Goal: Transaction & Acquisition: Download file/media

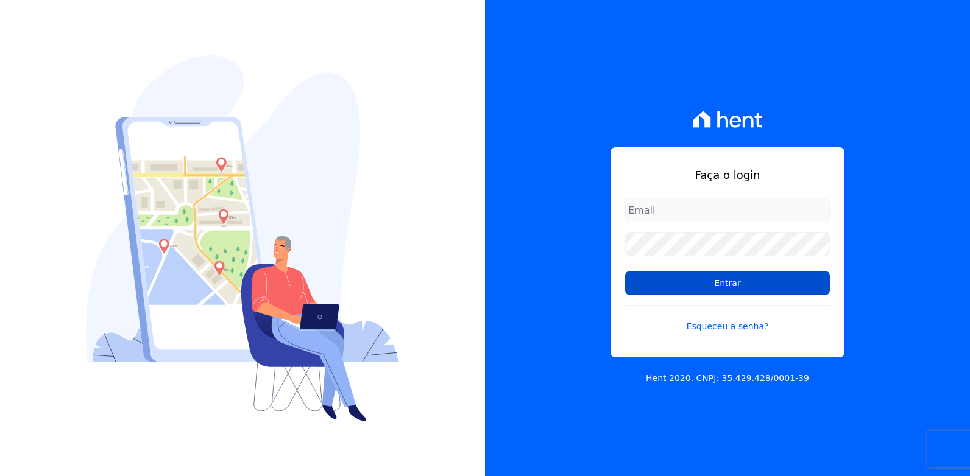
type input "vyviane.martinsgruporei@gmail.com"
click at [747, 282] on input "Entrar" at bounding box center [727, 283] width 205 height 24
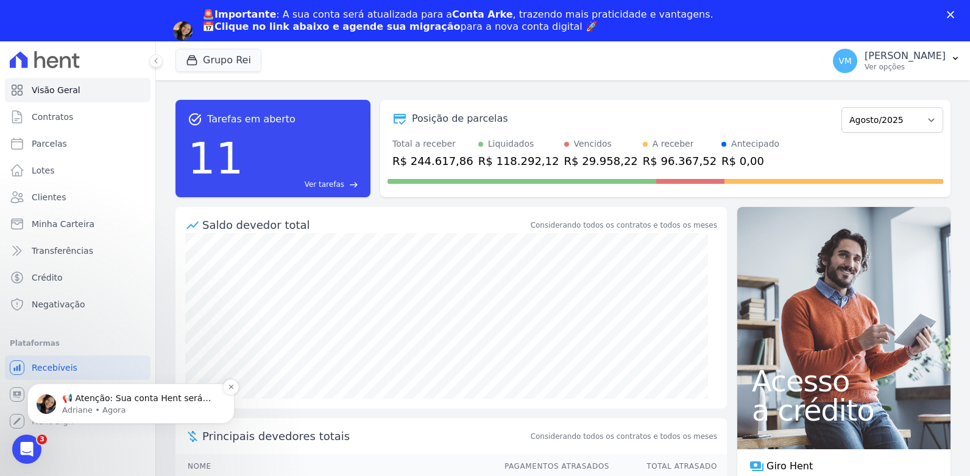
click at [123, 401] on p "📢 Atenção: Sua conta Hent será migrada para a Conta Arke! Estamos trazendo para…" at bounding box center [140, 399] width 157 height 12
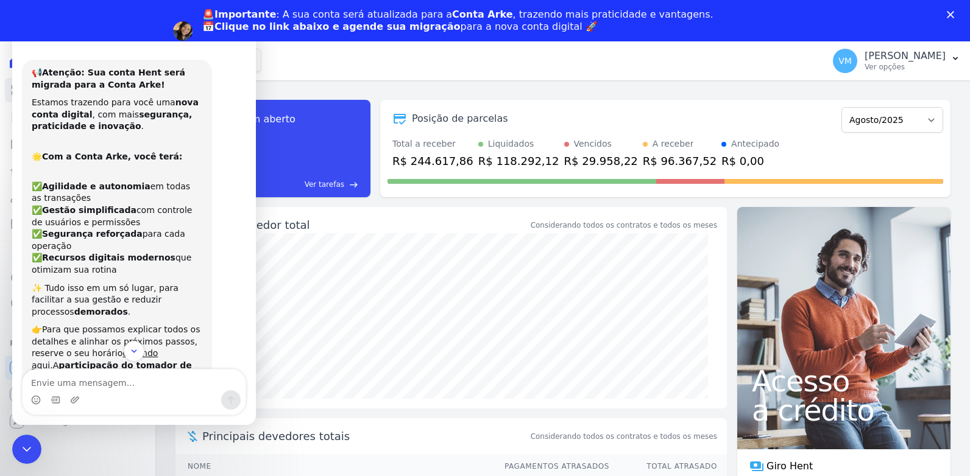
click at [385, 65] on div "Grupo Rei Você possui apenas um empreendimento Aplicar" at bounding box center [496, 61] width 642 height 40
click at [26, 441] on icon "Encerramento do Messenger da Intercom" at bounding box center [25, 447] width 15 height 15
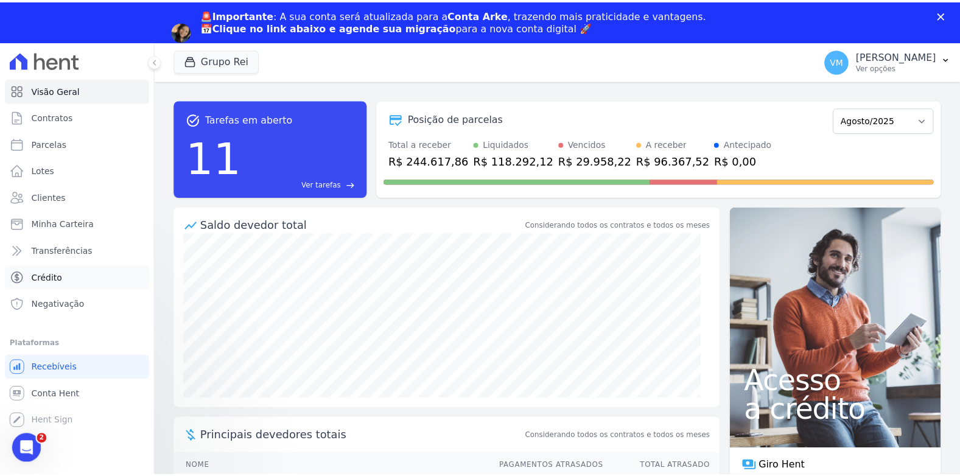
scroll to position [119, 0]
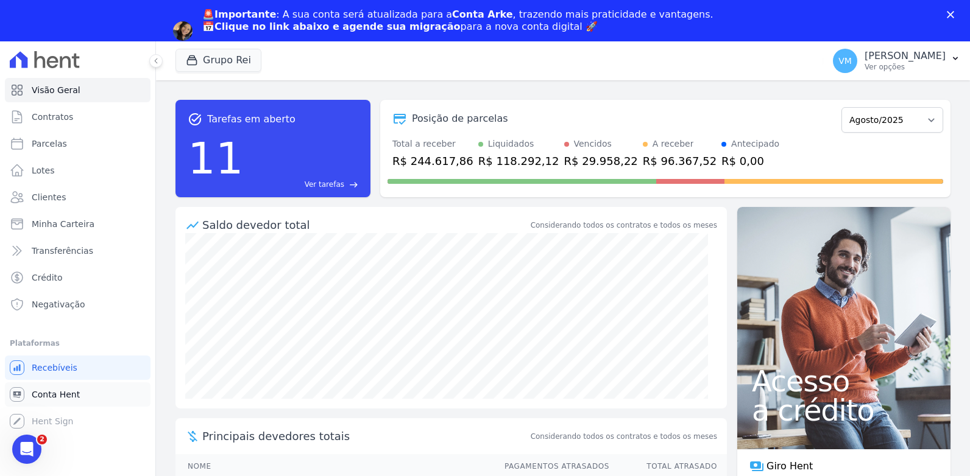
click at [31, 392] on link "Conta Hent" at bounding box center [78, 394] width 146 height 24
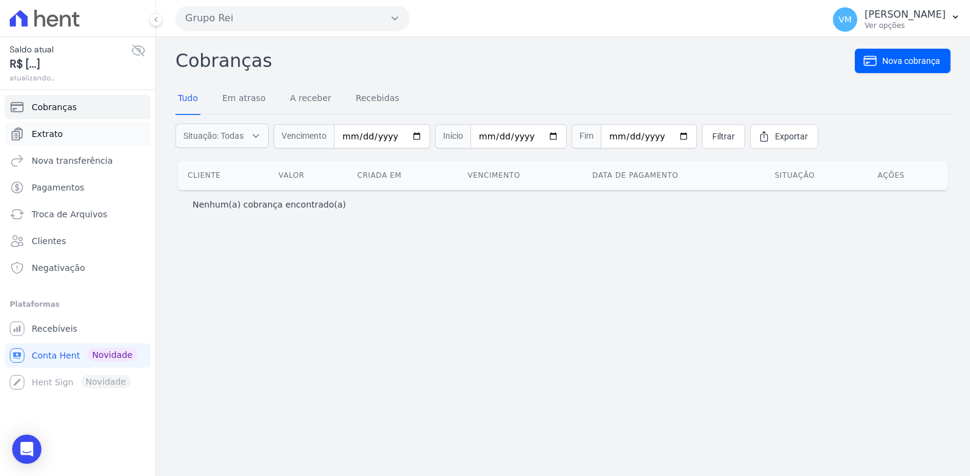
click at [43, 131] on span "Extrato" at bounding box center [47, 134] width 31 height 12
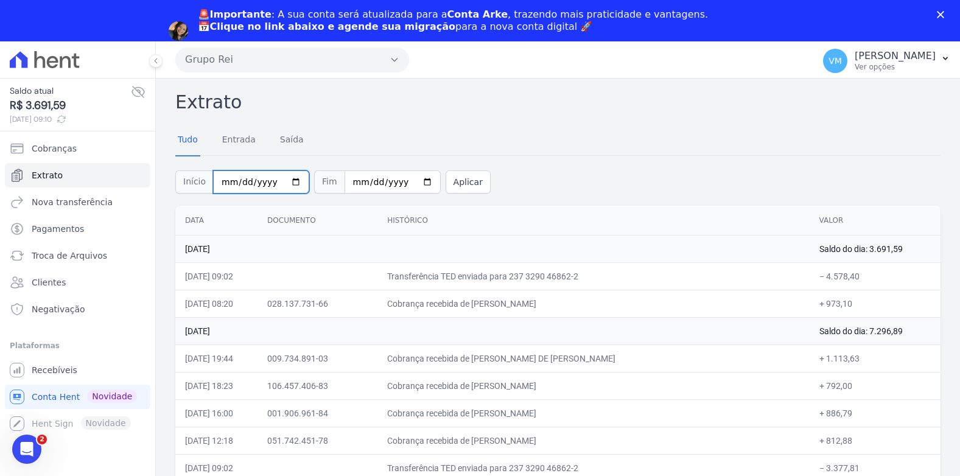
click at [283, 183] on input "2025-08-01" at bounding box center [261, 182] width 96 height 23
click at [555, 136] on div "Tudo Entrada Saída" at bounding box center [558, 140] width 766 height 30
click at [409, 181] on input "2025-08-22" at bounding box center [393, 182] width 96 height 23
type input "2025-08-10"
click at [446, 184] on button "Aplicar" at bounding box center [468, 182] width 45 height 23
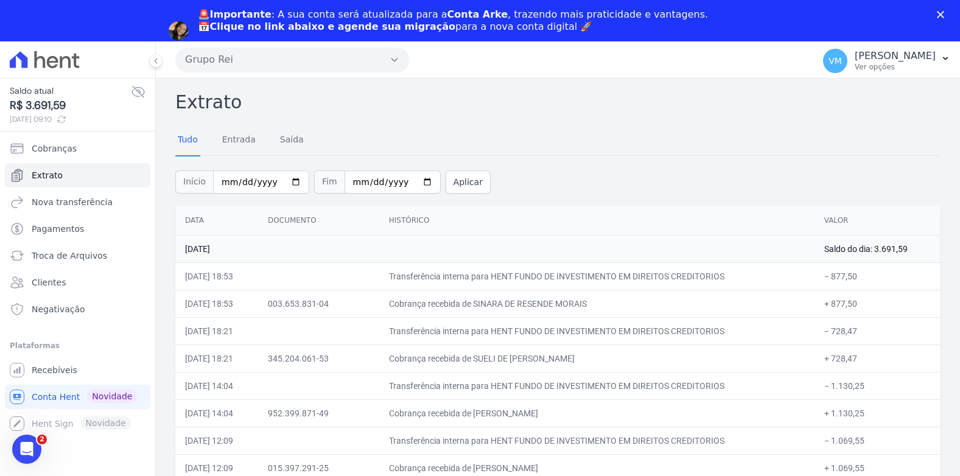
drag, startPoint x: 644, startPoint y: 145, endPoint x: 636, endPoint y: 146, distance: 7.9
click at [643, 146] on div "Tudo Entrada Saída" at bounding box center [558, 140] width 766 height 30
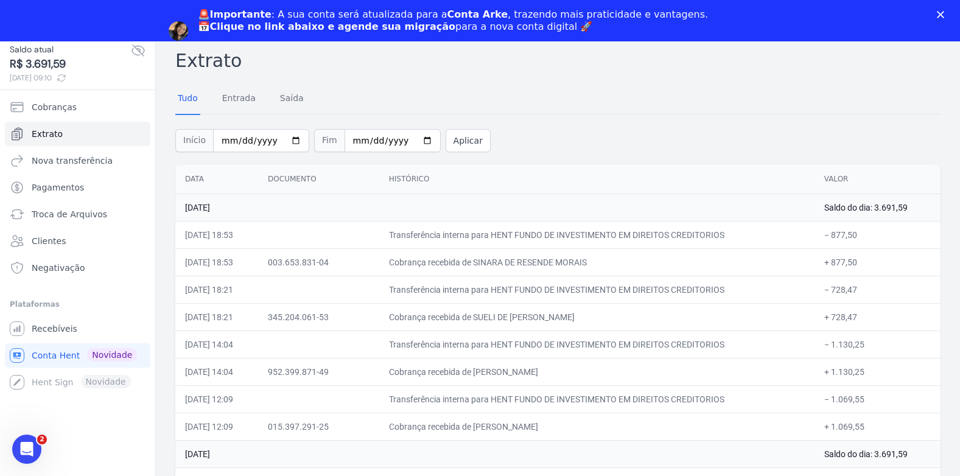
drag, startPoint x: 163, startPoint y: 76, endPoint x: 430, endPoint y: 92, distance: 267.8
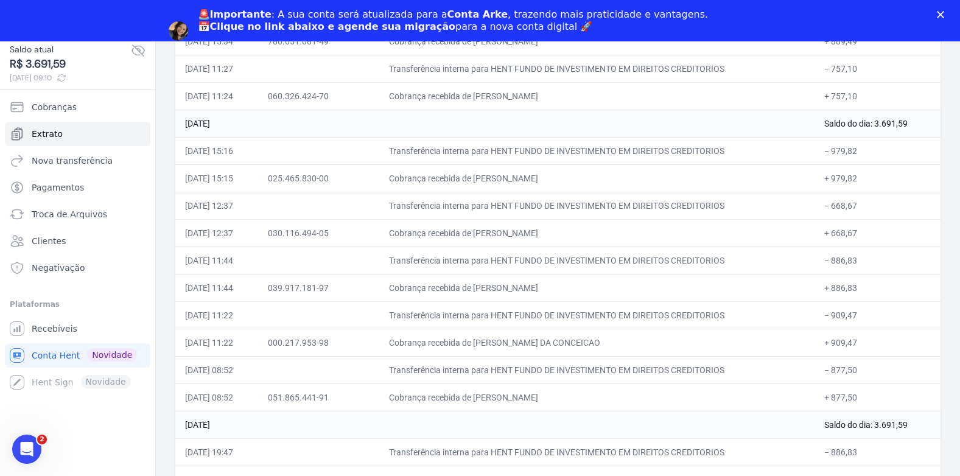
scroll to position [1948, 0]
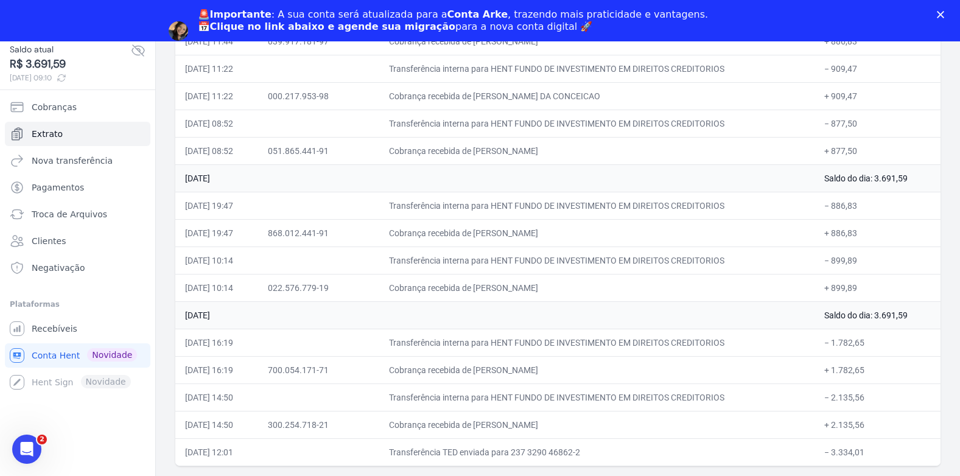
drag, startPoint x: 214, startPoint y: 55, endPoint x: 811, endPoint y: 502, distance: 745.5
click at [811, 476] on html "Saldo atual R$ 3.691,59 22/08/2025, 09:10 Cobranças Extrato Nova transferência …" at bounding box center [480, 218] width 960 height 518
click at [19, 454] on div "Abertura do Messenger da Intercom" at bounding box center [25, 448] width 40 height 40
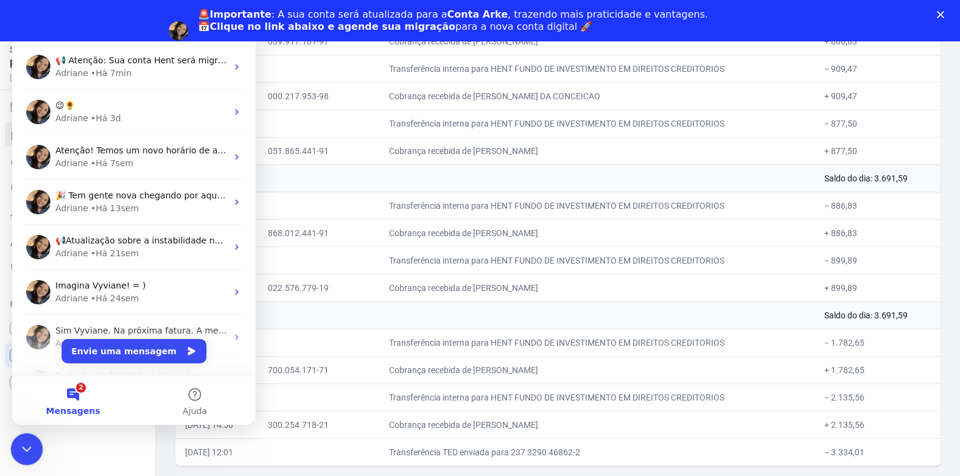
scroll to position [0, 0]
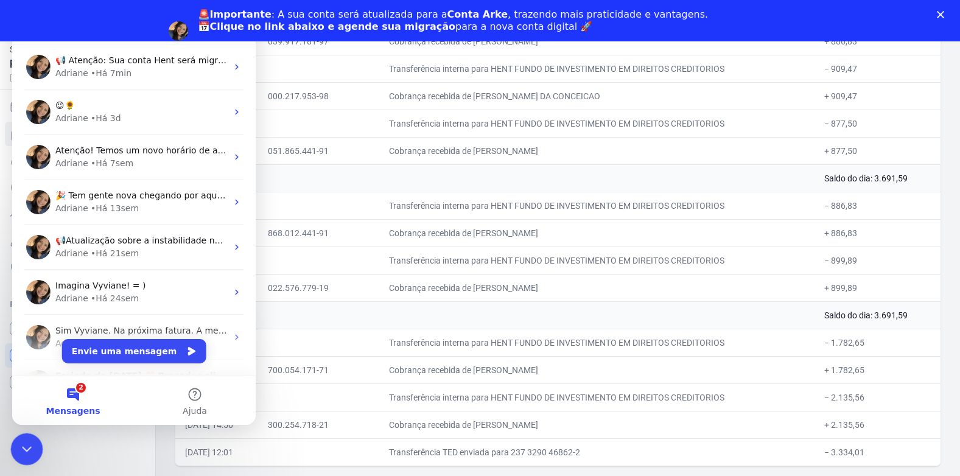
click at [18, 450] on icon "Encerramento do Messenger da Intercom" at bounding box center [25, 447] width 15 height 15
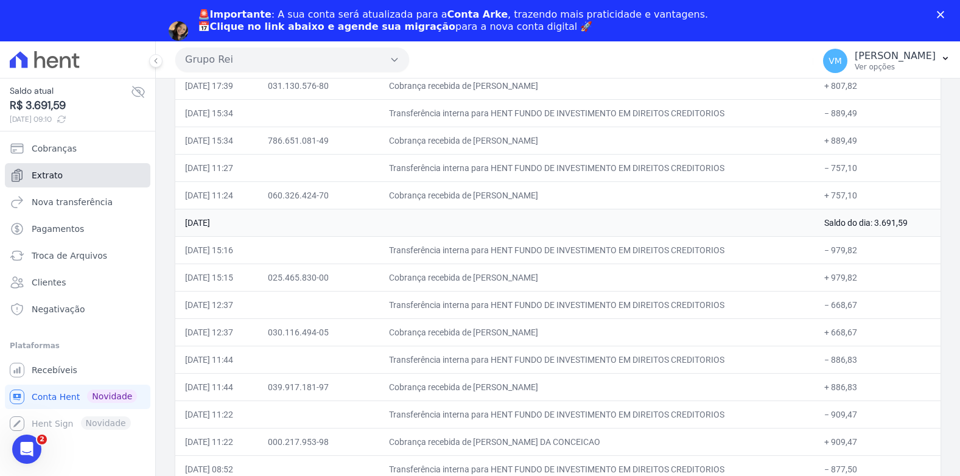
click at [41, 170] on span "Extrato" at bounding box center [47, 175] width 31 height 12
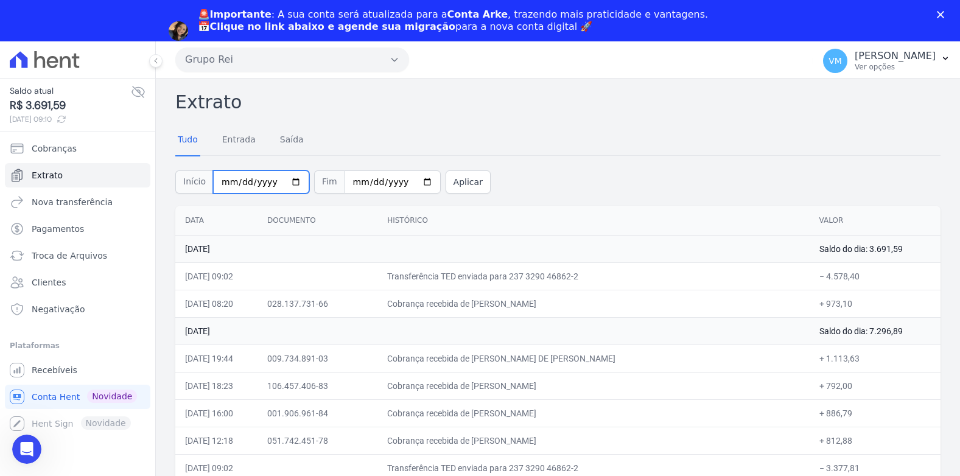
click at [287, 182] on input "2025-08-01" at bounding box center [261, 182] width 96 height 23
type input "2025-07-31"
click at [407, 178] on input "2025-08-22" at bounding box center [393, 182] width 96 height 23
type input "2025-07-31"
click at [446, 189] on button "Aplicar" at bounding box center [468, 182] width 45 height 23
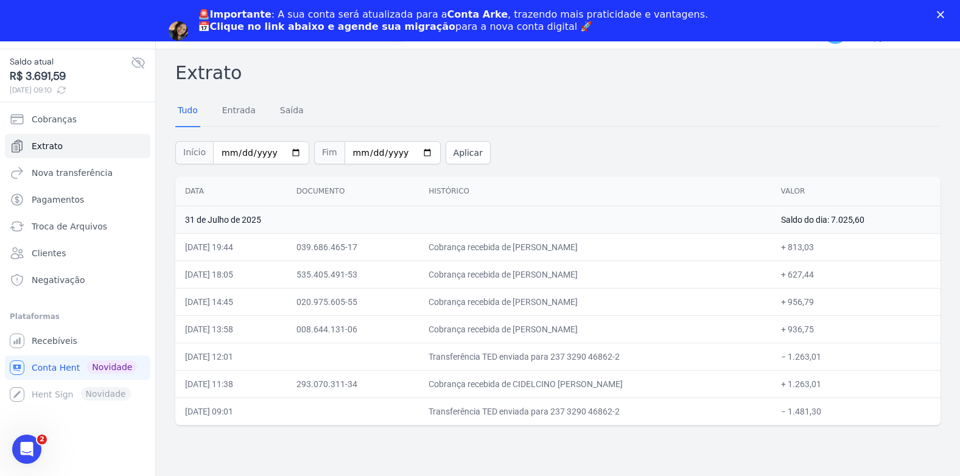
scroll to position [41, 0]
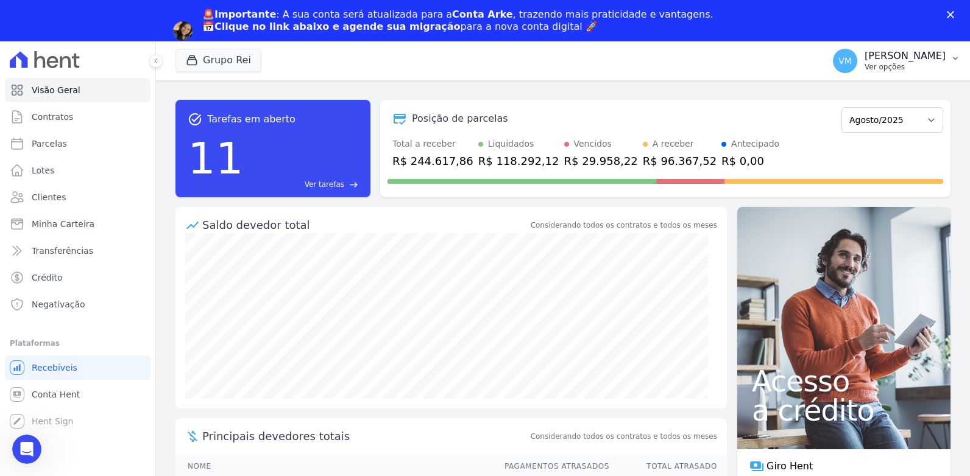
click at [896, 65] on p "Ver opções" at bounding box center [904, 67] width 81 height 10
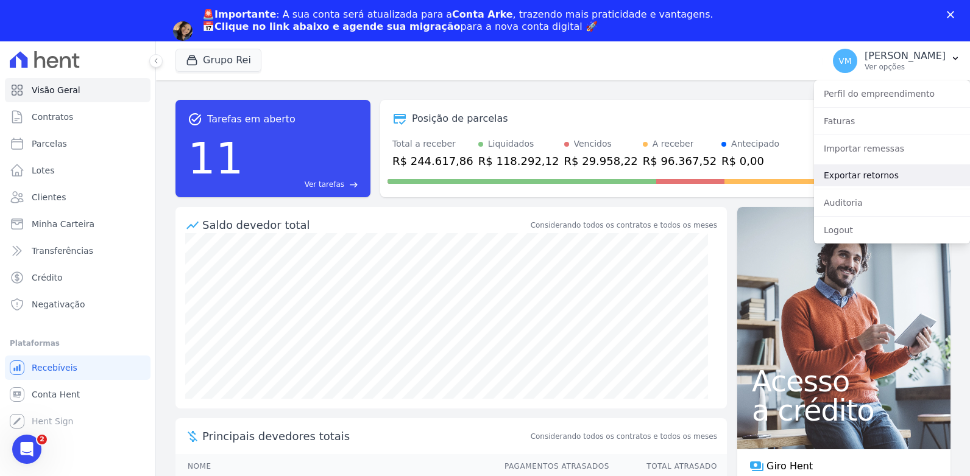
click at [843, 173] on link "Exportar retornos" at bounding box center [892, 175] width 156 height 22
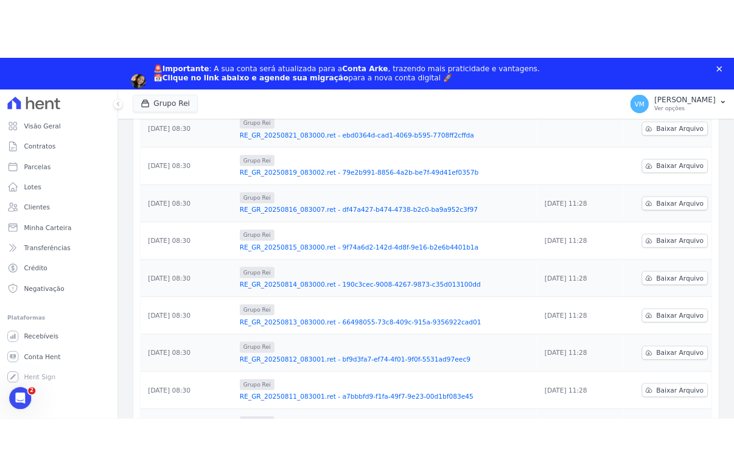
scroll to position [294, 0]
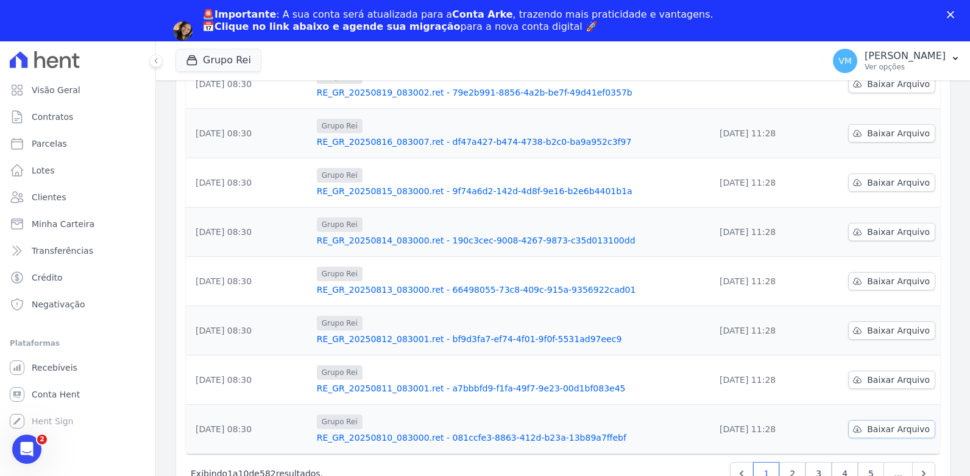
click at [878, 429] on span "Baixar Arquivo" at bounding box center [898, 429] width 63 height 12
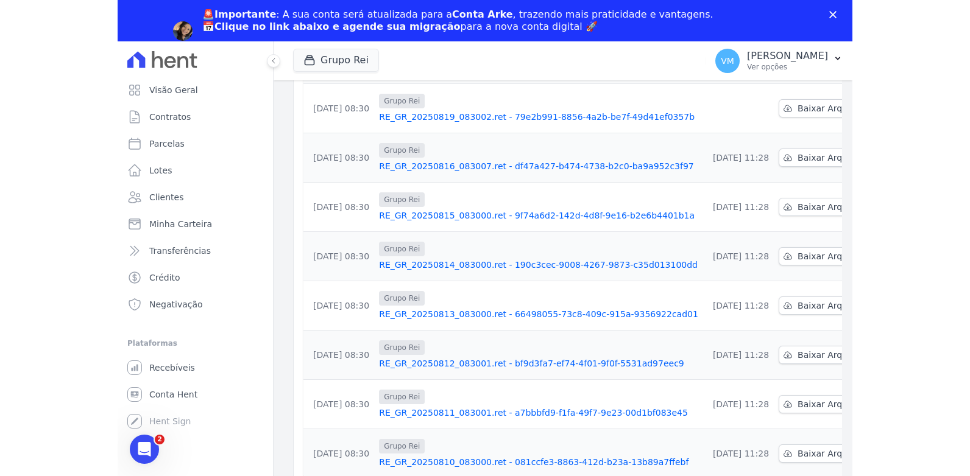
scroll to position [318, 0]
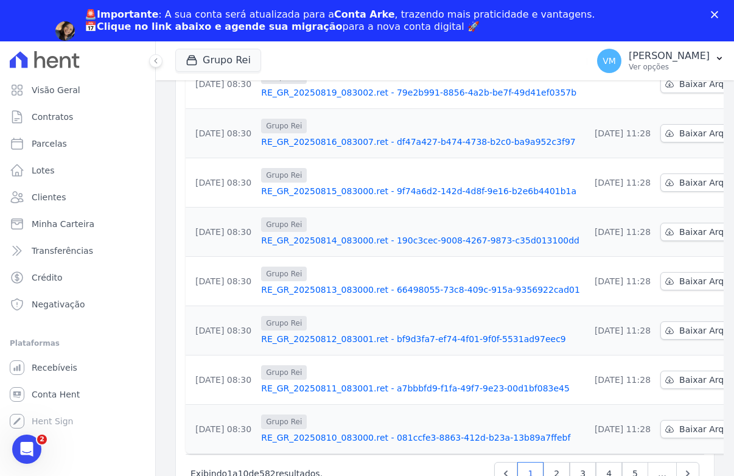
click at [519, 407] on td "Grupo Rei RE_GR_20250810_083000.ret - 081ccfe3-8863-412d-b23a-13b89a7ffebf" at bounding box center [420, 429] width 329 height 49
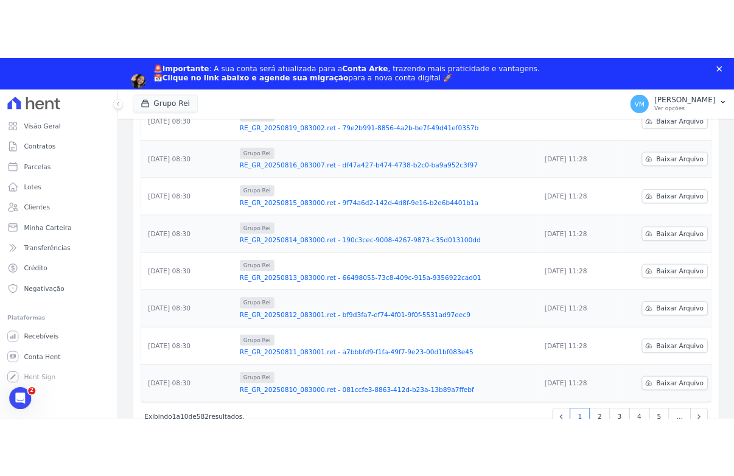
scroll to position [294, 0]
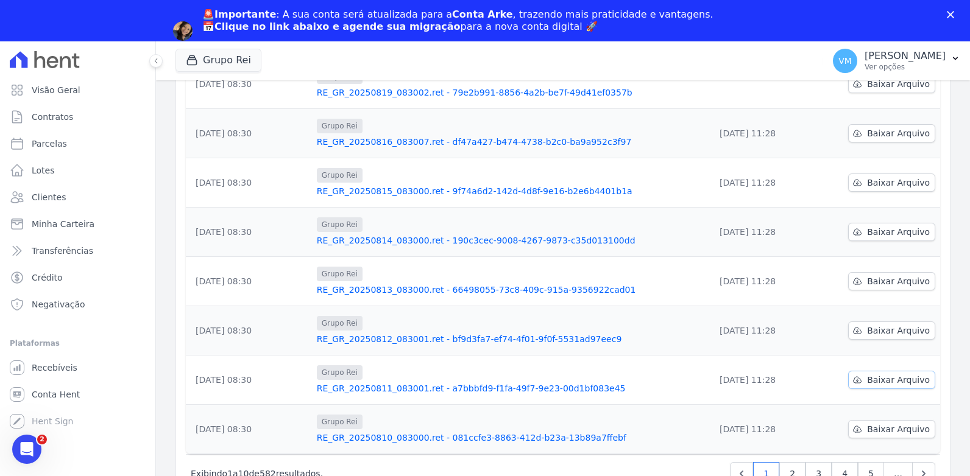
click at [878, 378] on span "Baixar Arquivo" at bounding box center [898, 380] width 63 height 12
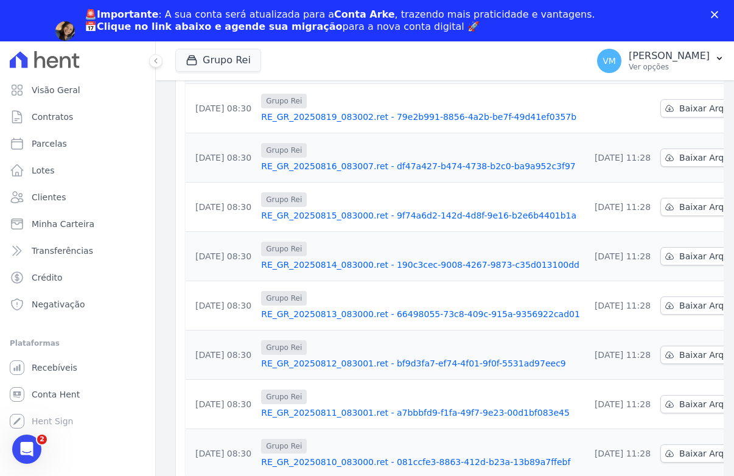
scroll to position [318, 0]
